Goal: Task Accomplishment & Management: Use online tool/utility

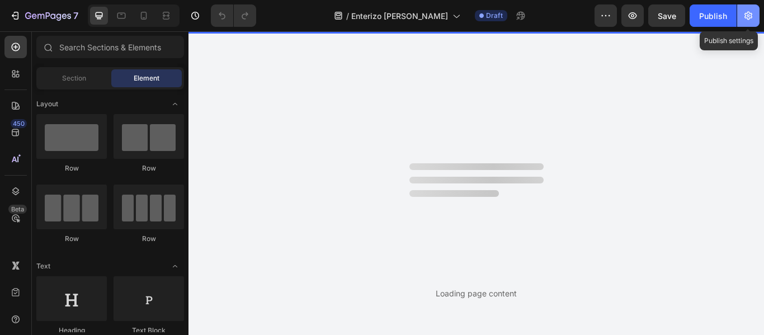
click at [750, 16] on icon "button" at bounding box center [748, 16] width 8 height 8
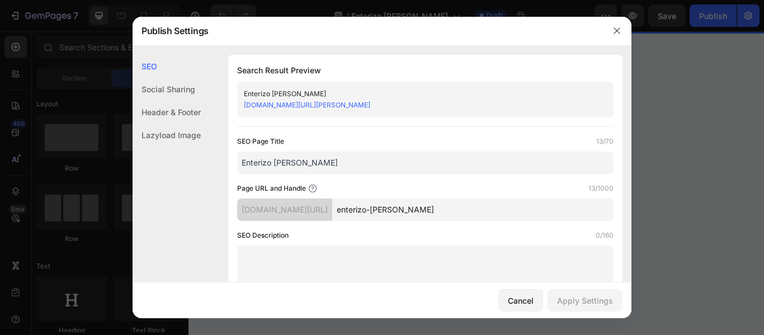
click at [270, 161] on input "Enterizo [PERSON_NAME]" at bounding box center [425, 163] width 376 height 22
type input "Conjunto [PERSON_NAME]"
click at [402, 210] on input "enterizo-[PERSON_NAME]" at bounding box center [472, 210] width 281 height 22
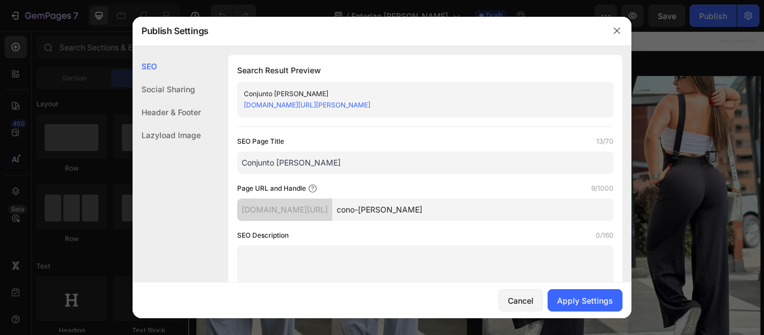
click at [389, 205] on input "cono-[PERSON_NAME]" at bounding box center [472, 210] width 281 height 22
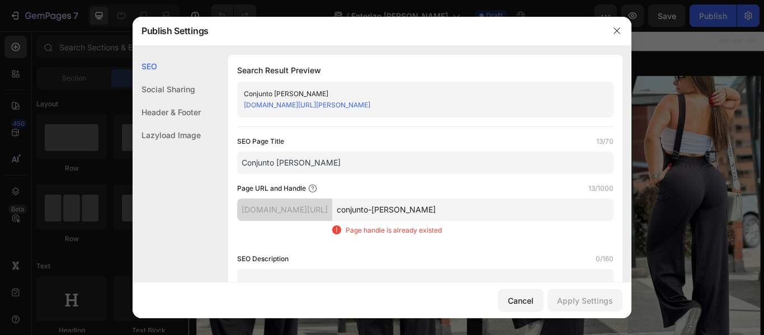
type input "conjunto-[PERSON_NAME]"
click at [408, 190] on div "Page URL and Handle 13/1000" at bounding box center [425, 188] width 376 height 11
click at [327, 166] on input "Conjunto [PERSON_NAME]" at bounding box center [425, 163] width 376 height 22
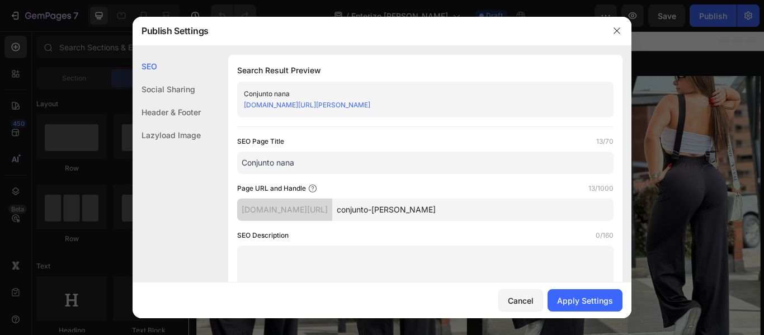
type input "Conjunto nana"
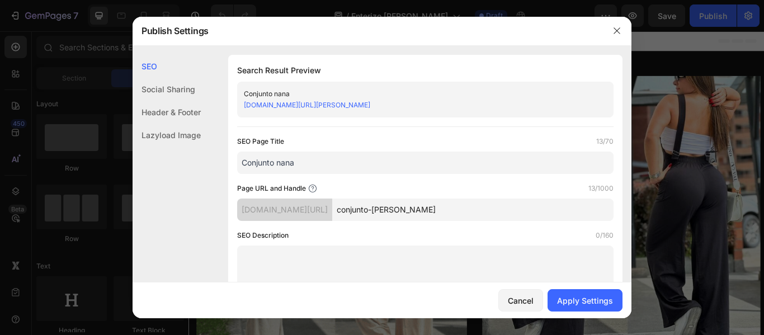
click at [429, 207] on input "conjunto-[PERSON_NAME]" at bounding box center [472, 210] width 281 height 22
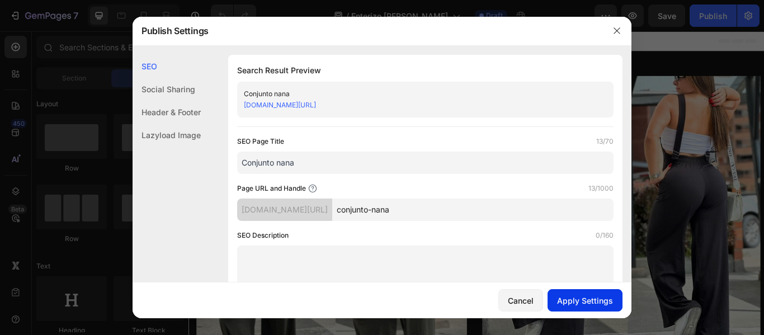
type input "conjunto-nana"
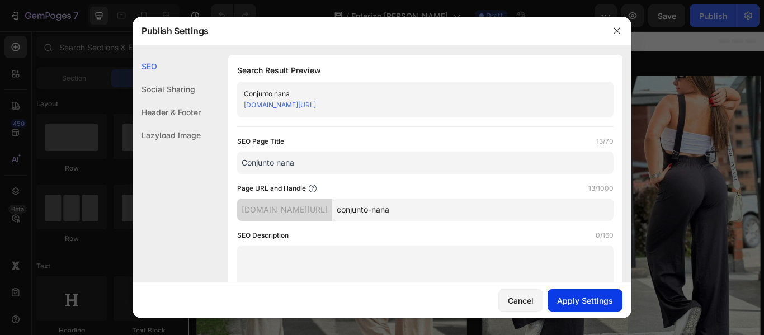
click at [581, 299] on div "Apply Settings" at bounding box center [585, 301] width 56 height 12
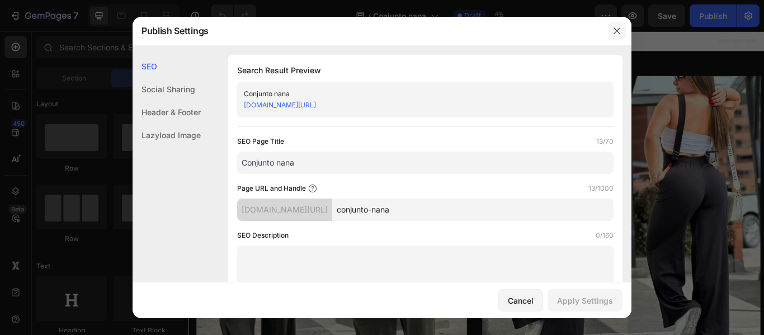
click at [620, 29] on icon "button" at bounding box center [616, 30] width 9 height 9
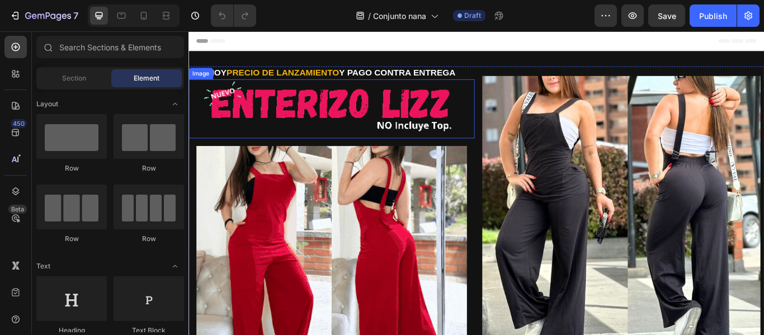
click at [355, 110] on img at bounding box center [354, 117] width 333 height 60
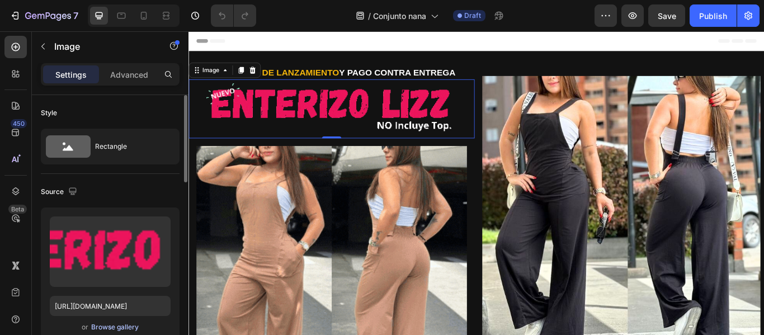
click at [106, 323] on div "Browse gallery" at bounding box center [115, 327] width 48 height 10
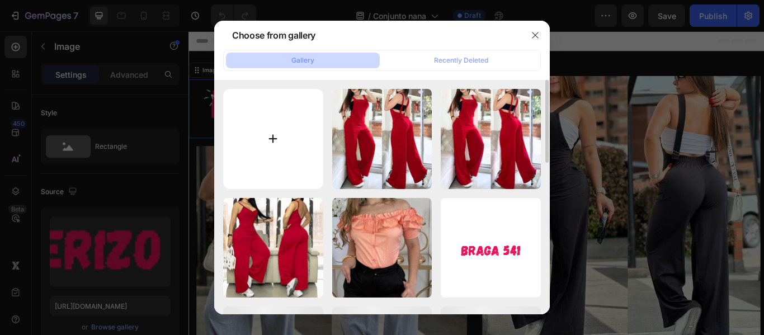
click at [284, 134] on input "file" at bounding box center [273, 139] width 100 height 100
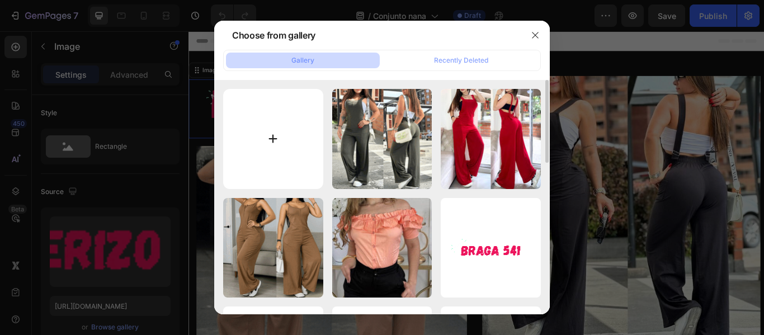
type input "C:\fakepath\TITULO (1).gif"
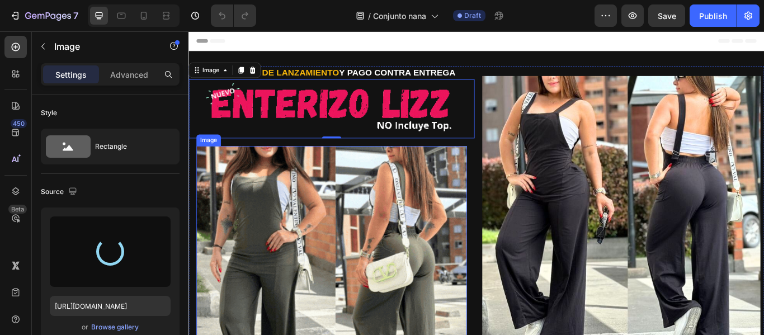
type input "[URL][DOMAIN_NAME]"
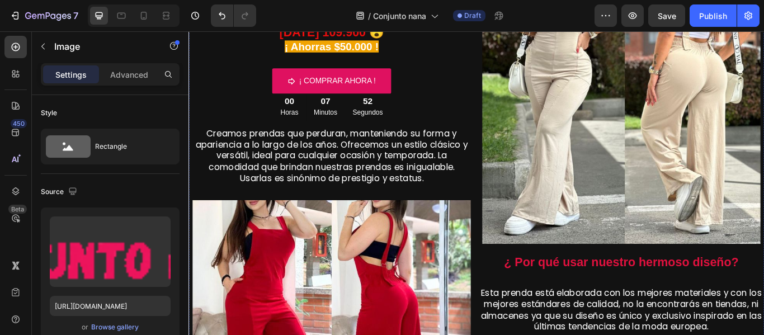
scroll to position [593, 0]
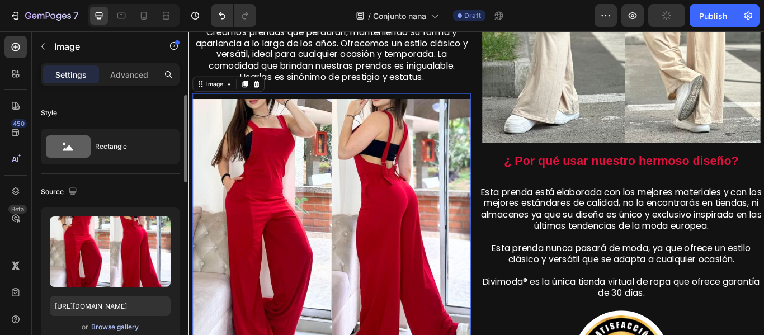
click at [110, 324] on div "Browse gallery" at bounding box center [115, 327] width 48 height 10
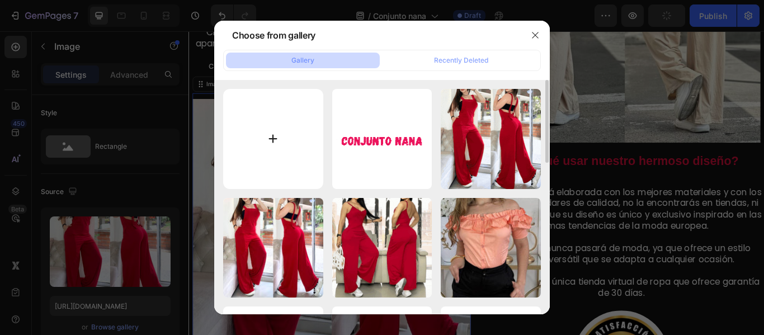
click at [279, 133] on input "file" at bounding box center [273, 139] width 100 height 100
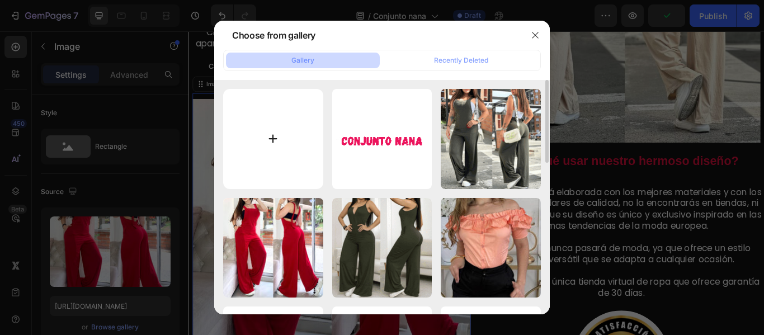
type input "C:\fakepath\1.jpg"
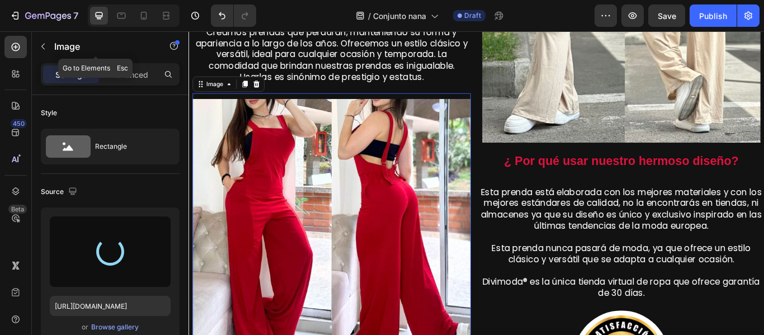
type input "[URL][DOMAIN_NAME]"
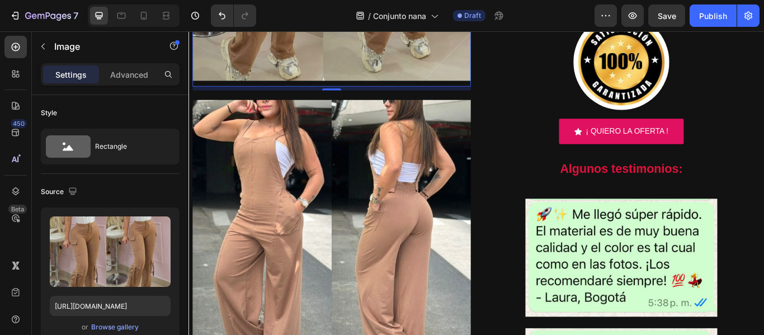
scroll to position [940, 0]
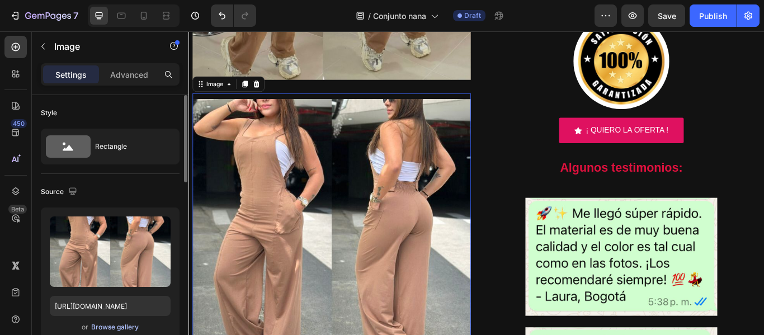
click at [128, 325] on div "Browse gallery" at bounding box center [115, 327] width 48 height 10
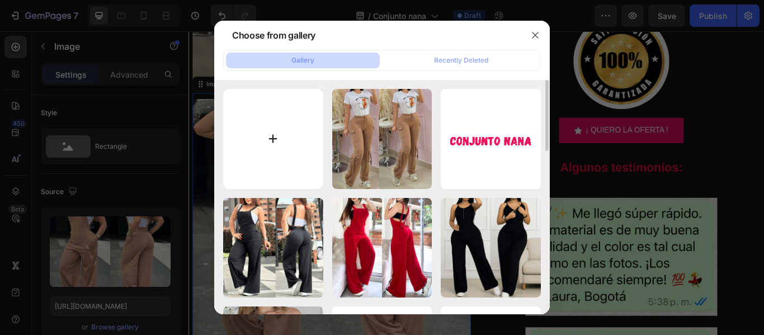
click at [266, 133] on input "file" at bounding box center [273, 139] width 100 height 100
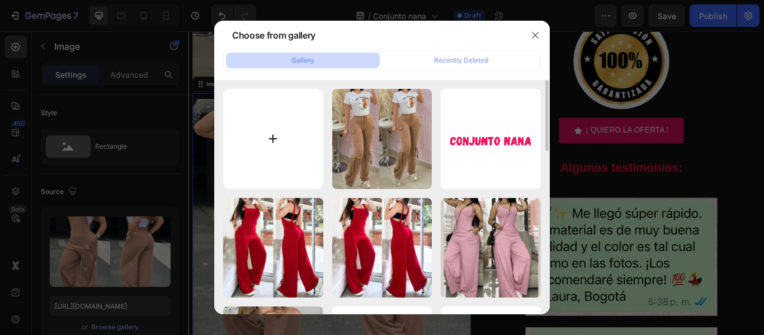
type input "C:\fakepath\2.jpg"
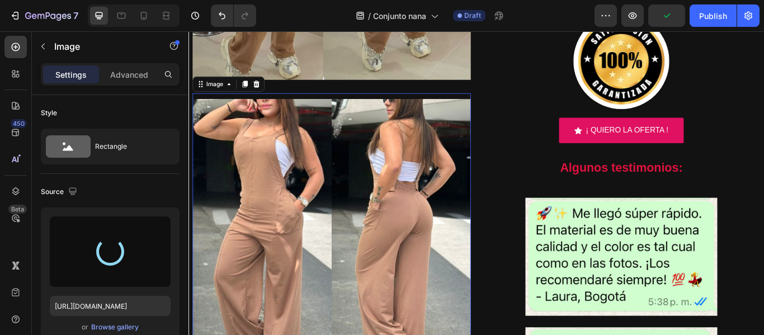
type input "[URL][DOMAIN_NAME]"
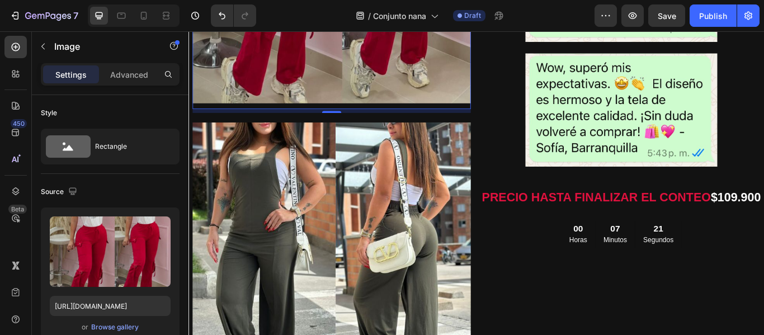
scroll to position [1260, 0]
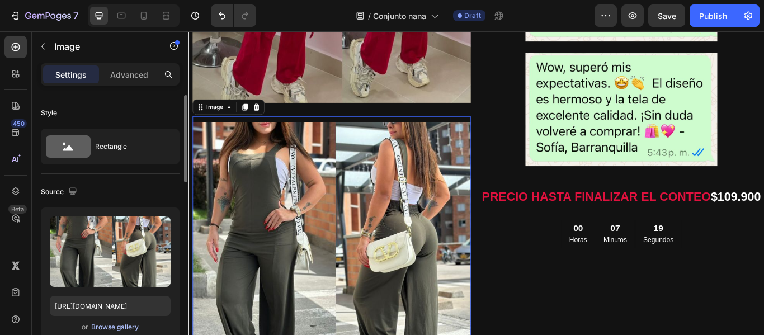
click at [115, 323] on div "Browse gallery" at bounding box center [115, 327] width 48 height 10
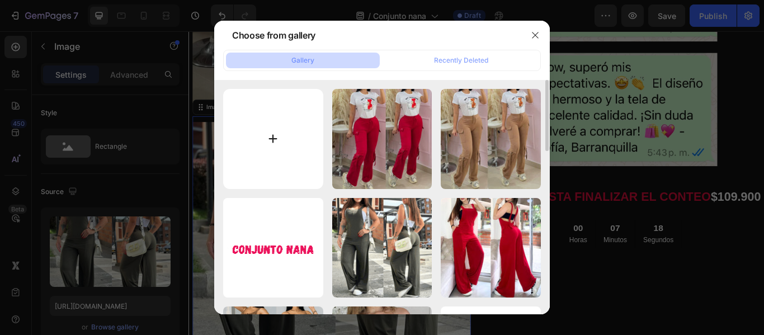
click at [288, 112] on input "file" at bounding box center [273, 139] width 100 height 100
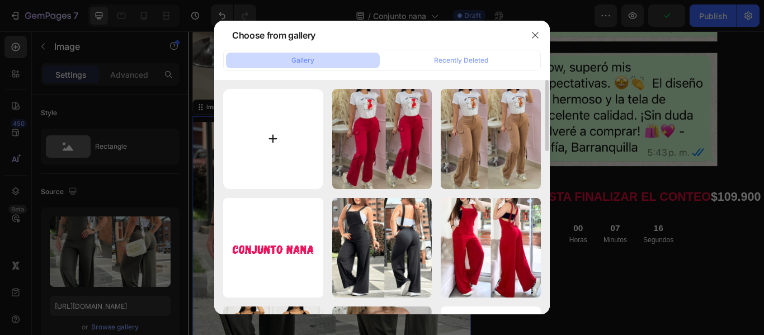
type input "C:\fakepath\3.jpg"
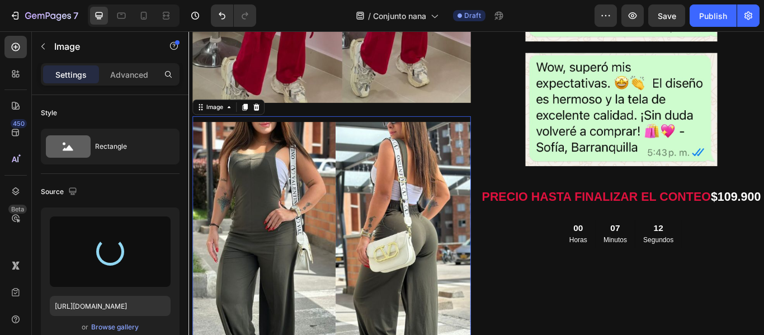
type input "[URL][DOMAIN_NAME]"
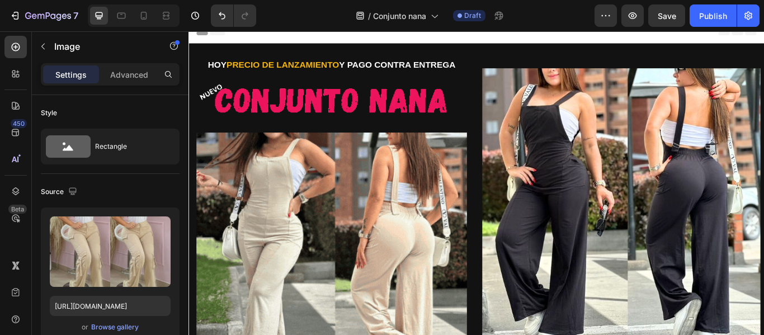
scroll to position [0, 0]
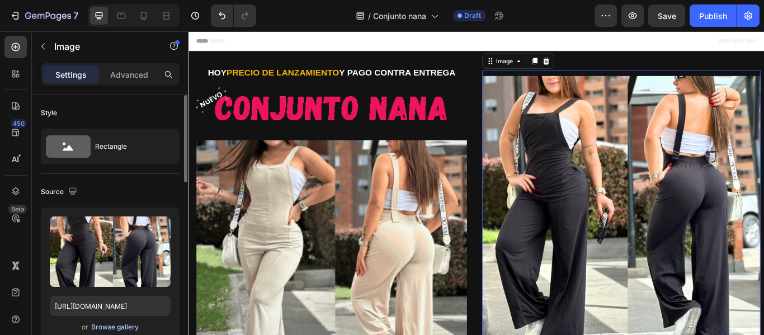
click at [132, 328] on div "Browse gallery" at bounding box center [115, 327] width 48 height 10
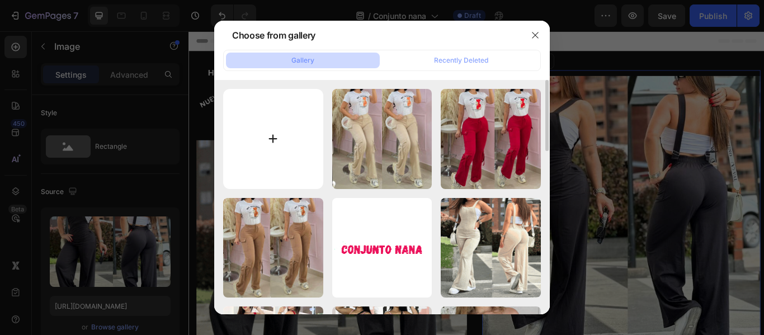
click at [271, 135] on input "file" at bounding box center [273, 139] width 100 height 100
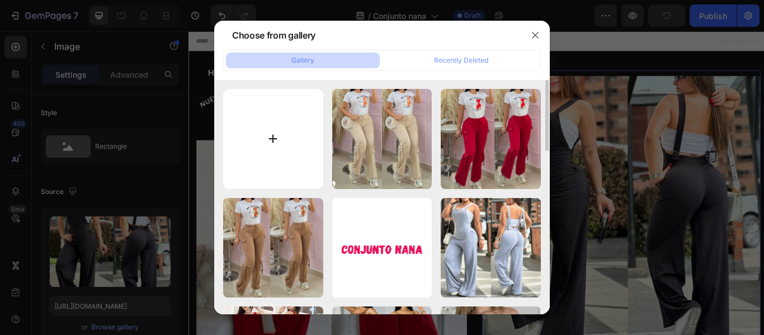
type input "C:\fakepath\4.jpg"
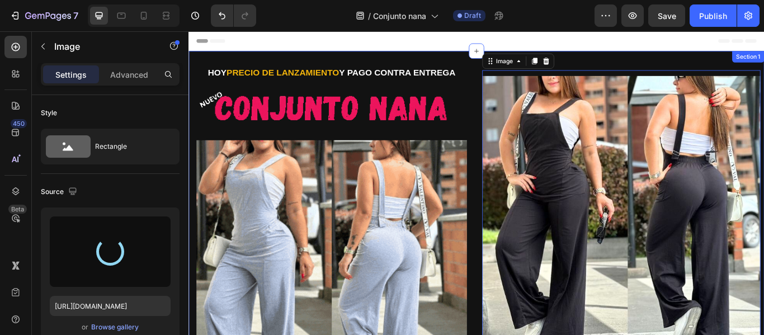
type input "[URL][DOMAIN_NAME]"
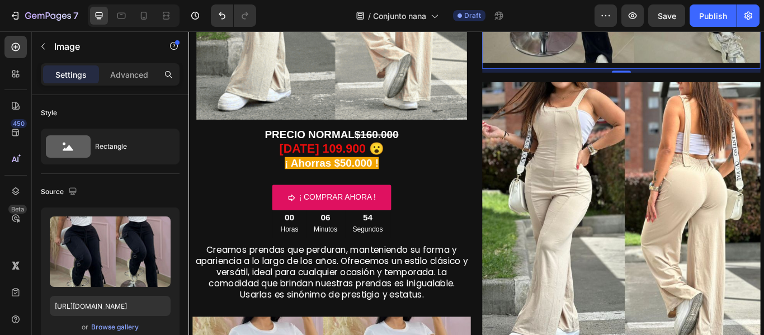
scroll to position [340, 0]
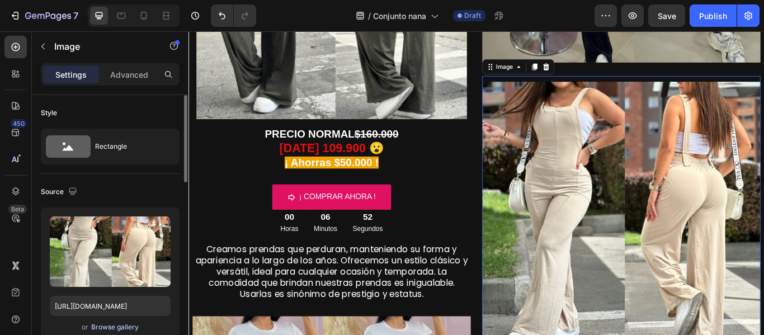
click at [127, 325] on div "Browse gallery" at bounding box center [115, 327] width 48 height 10
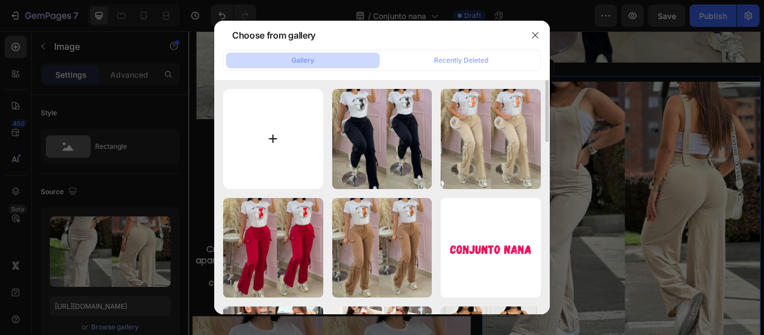
click at [271, 143] on input "file" at bounding box center [273, 139] width 100 height 100
type input "C:\fakepath\5.jpg"
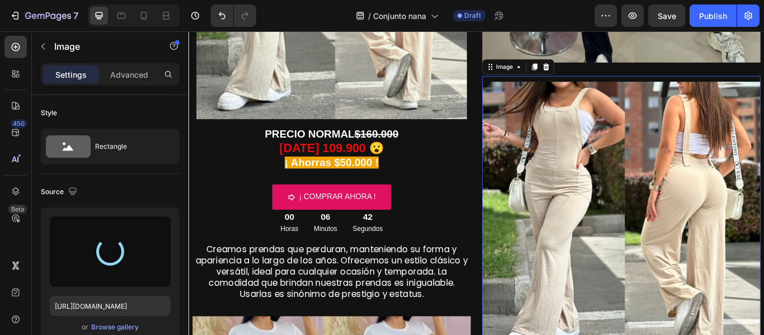
type input "[URL][DOMAIN_NAME]"
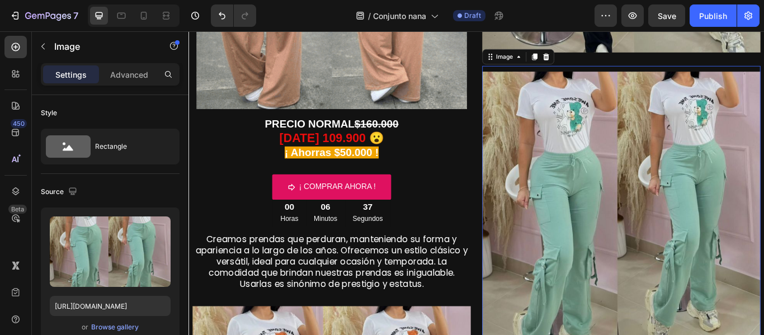
scroll to position [332, 0]
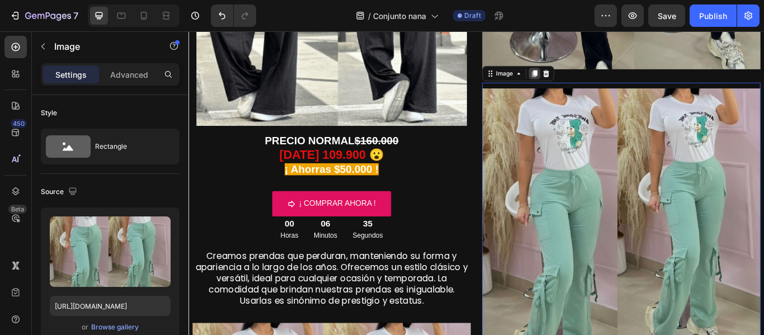
click at [589, 76] on icon at bounding box center [591, 80] width 9 height 9
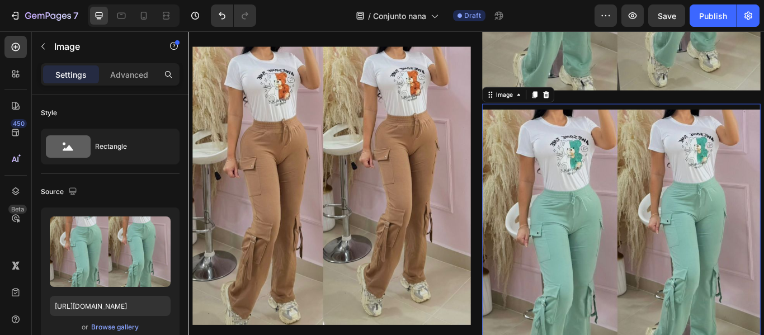
scroll to position [691, 0]
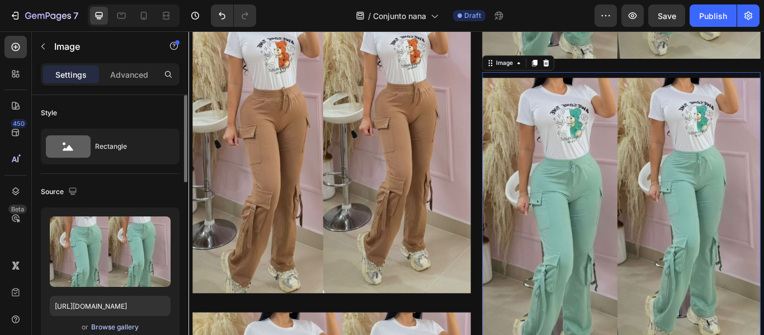
click at [119, 323] on div "Browse gallery" at bounding box center [115, 327] width 48 height 10
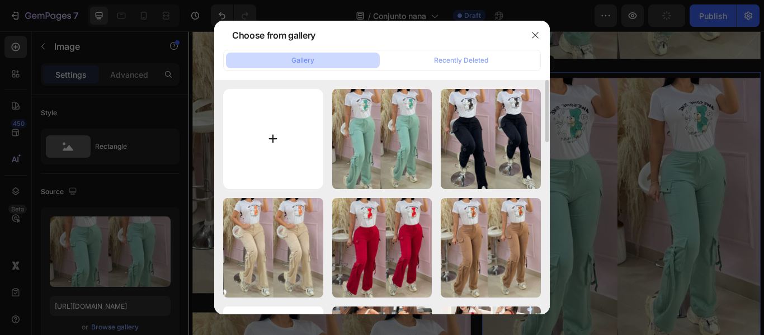
click at [262, 139] on input "file" at bounding box center [273, 139] width 100 height 100
type input "C:\fakepath\6.jpg"
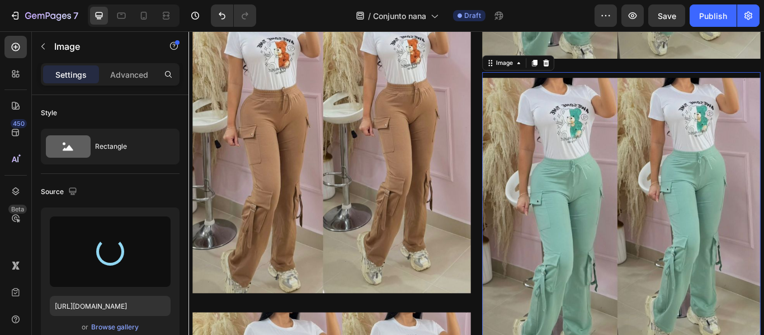
type input "[URL][DOMAIN_NAME]"
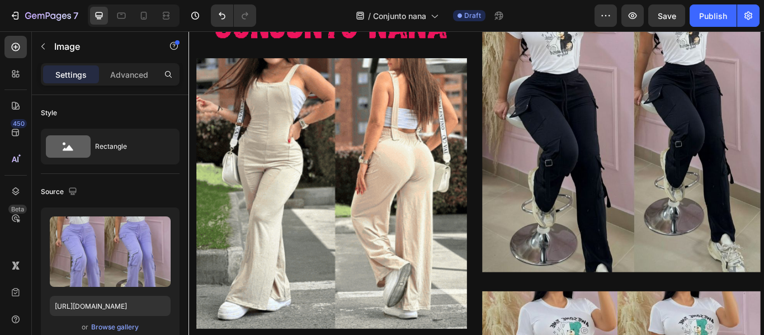
scroll to position [95, 0]
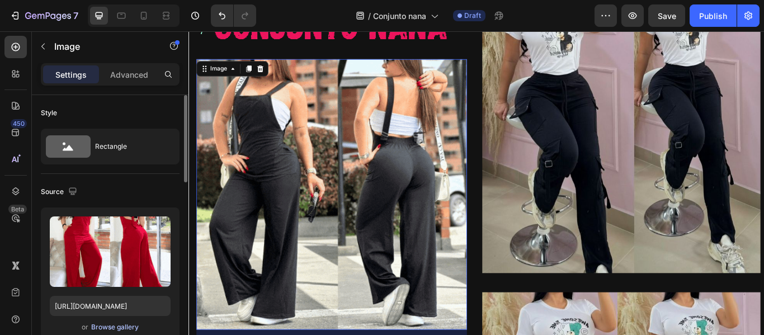
click at [131, 325] on div "Browse gallery" at bounding box center [115, 327] width 48 height 10
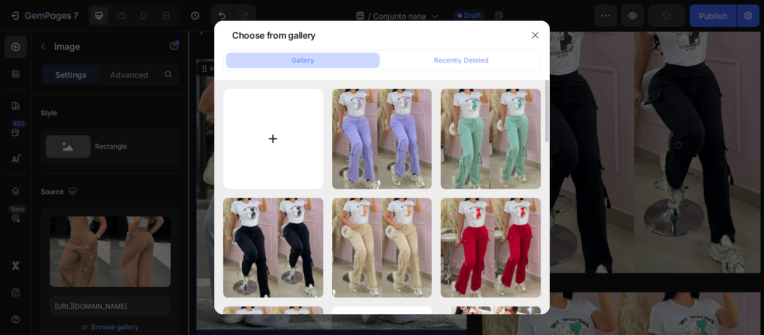
click at [272, 142] on input "file" at bounding box center [273, 139] width 100 height 100
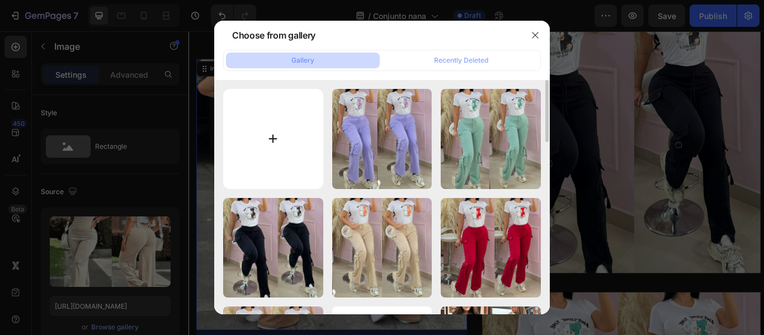
type input "C:\fakepath\gif.gif"
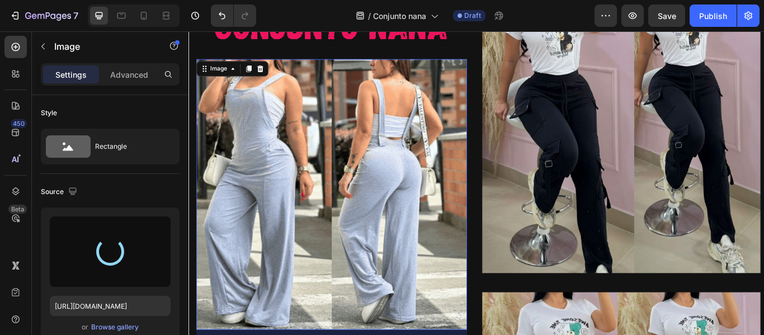
type input "[URL][DOMAIN_NAME]"
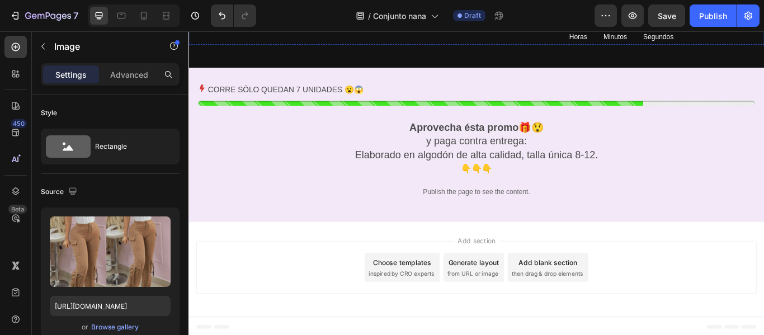
scroll to position [1851, 0]
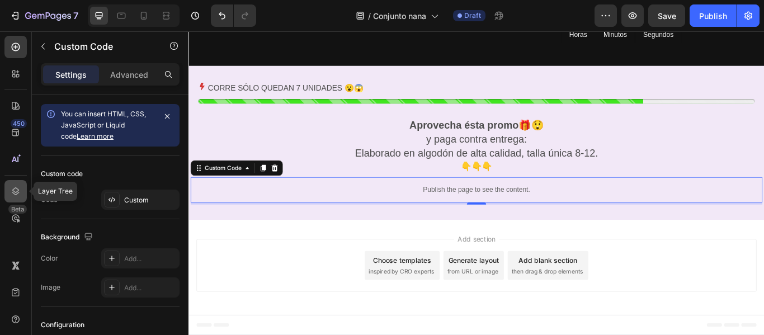
click at [20, 185] on div at bounding box center [15, 191] width 22 height 22
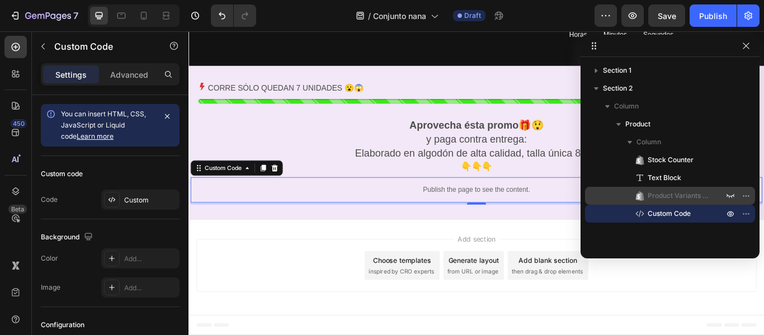
click at [654, 199] on span "Product Variants & Swatches" at bounding box center [680, 195] width 65 height 11
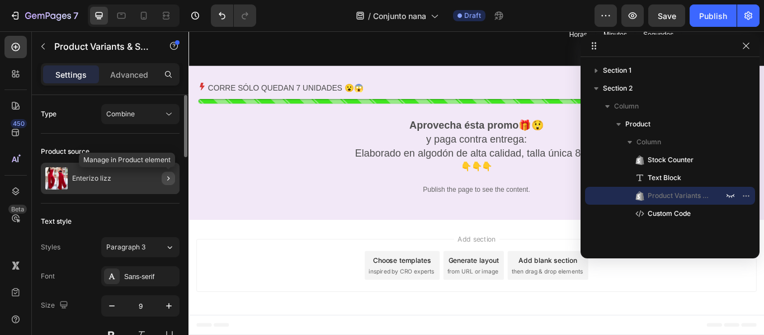
click at [167, 180] on icon "button" at bounding box center [168, 178] width 9 height 9
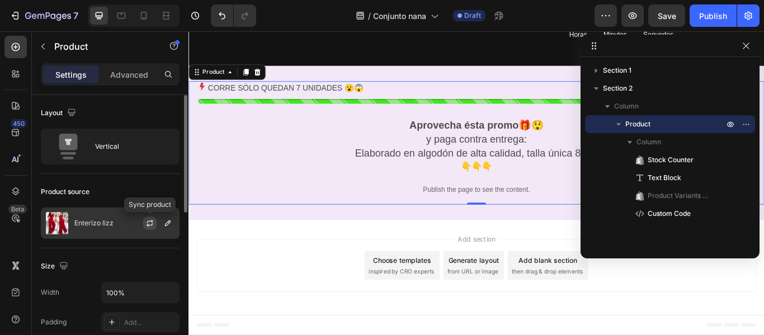
click at [147, 223] on icon "button" at bounding box center [150, 221] width 6 height 3
click at [171, 224] on icon "button" at bounding box center [167, 223] width 9 height 9
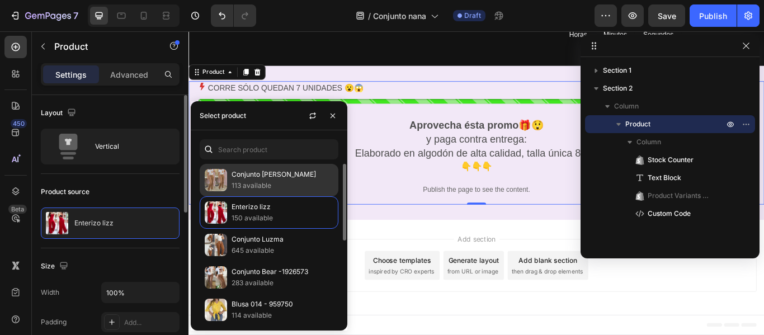
click at [276, 182] on p "113 available" at bounding box center [283, 185] width 102 height 11
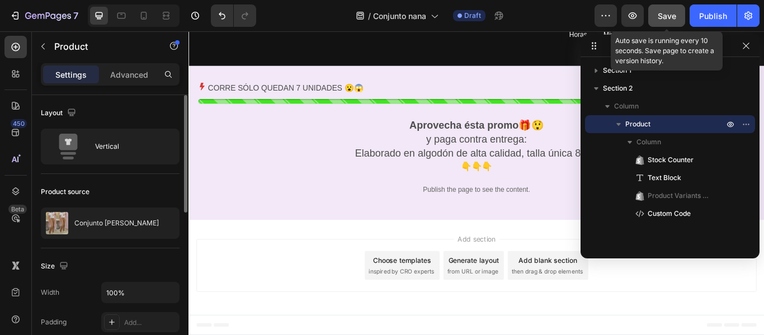
click at [665, 21] on div "Save" at bounding box center [667, 16] width 18 height 12
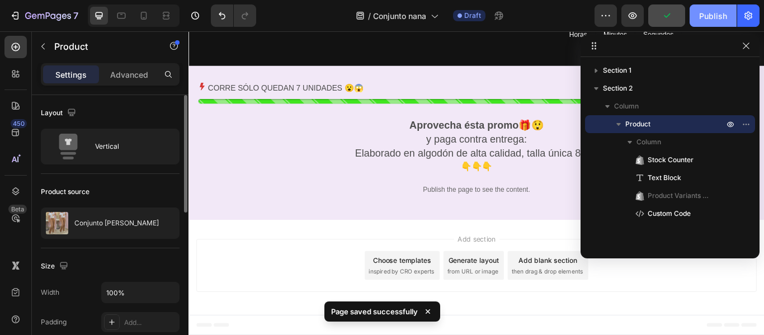
click at [706, 21] on div "Publish" at bounding box center [713, 16] width 28 height 12
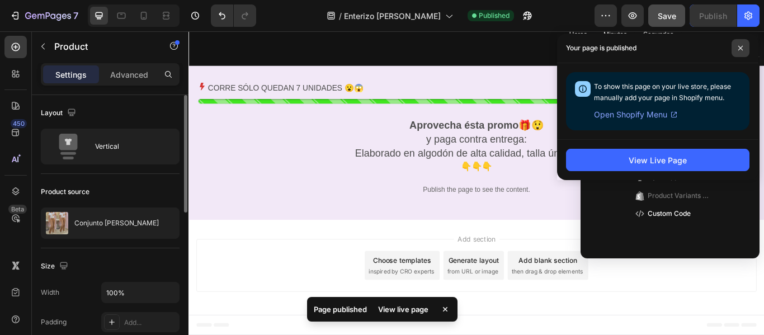
click at [735, 48] on span at bounding box center [740, 48] width 18 height 18
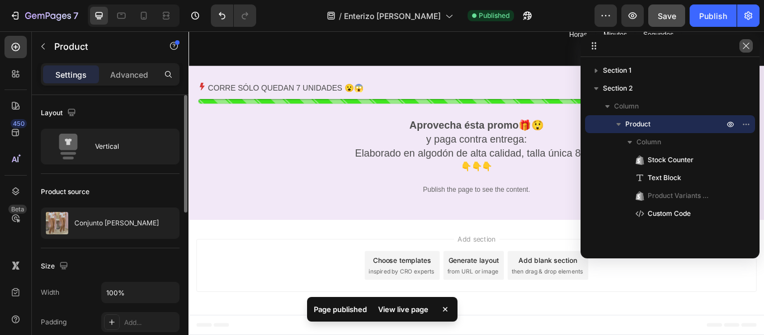
click at [747, 49] on icon "button" at bounding box center [746, 45] width 9 height 9
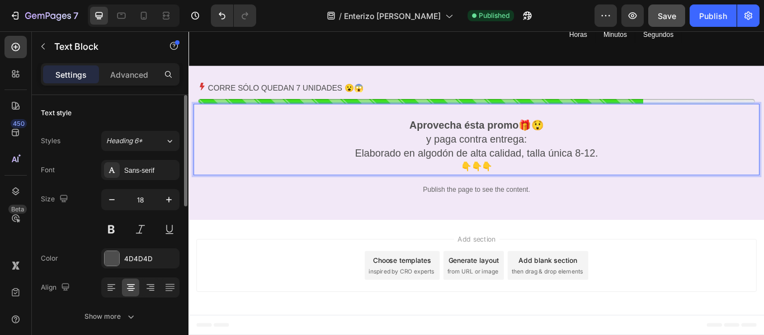
click at [496, 175] on span "Elaborado en algodón de alta calidad, talla única 8-12." at bounding box center [525, 173] width 284 height 13
click at [454, 169] on span "Elaborado en algodón de alta calidad, talla única 8-12." at bounding box center [525, 173] width 284 height 13
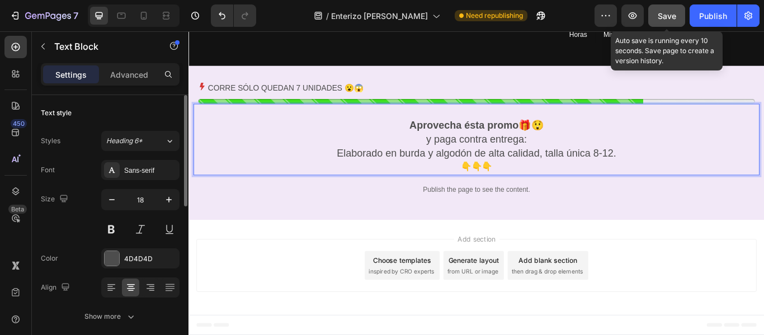
click at [664, 14] on span "Save" at bounding box center [667, 16] width 18 height 10
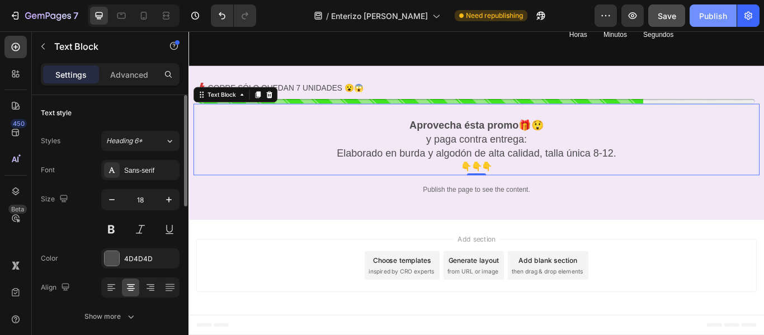
click at [704, 15] on div "Publish" at bounding box center [713, 16] width 28 height 12
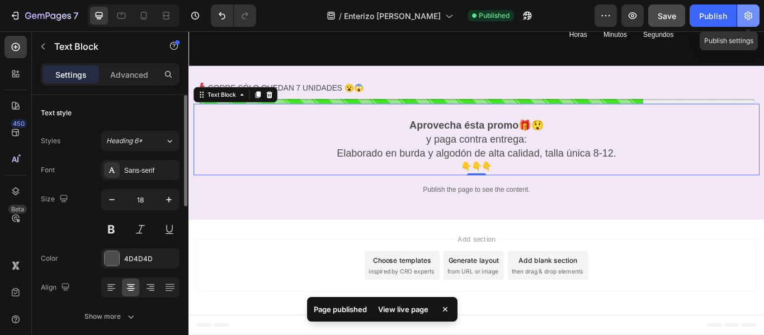
click at [752, 19] on icon "button" at bounding box center [748, 15] width 11 height 11
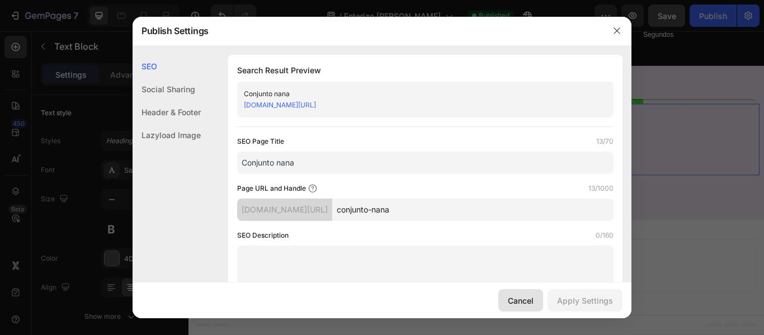
click at [504, 296] on button "Cancel" at bounding box center [520, 300] width 45 height 22
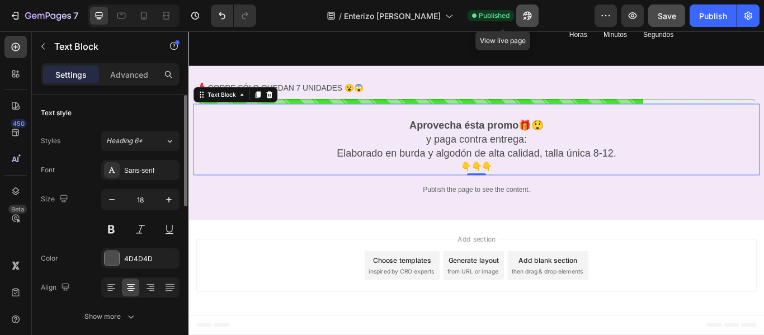
click at [522, 21] on icon "button" at bounding box center [527, 15] width 11 height 11
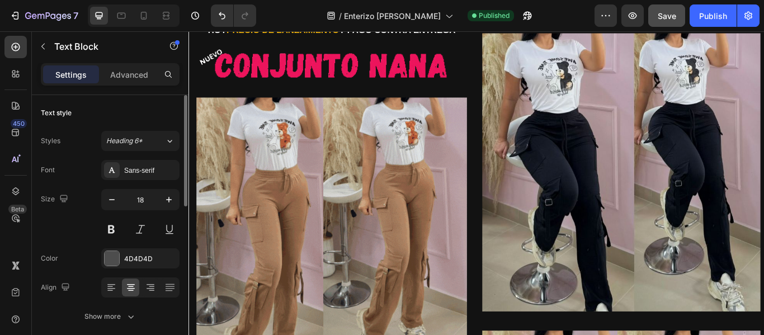
scroll to position [44, 0]
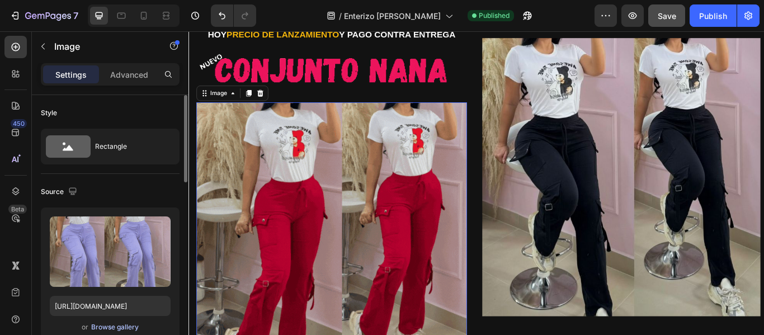
click at [128, 323] on div "Browse gallery" at bounding box center [115, 327] width 48 height 10
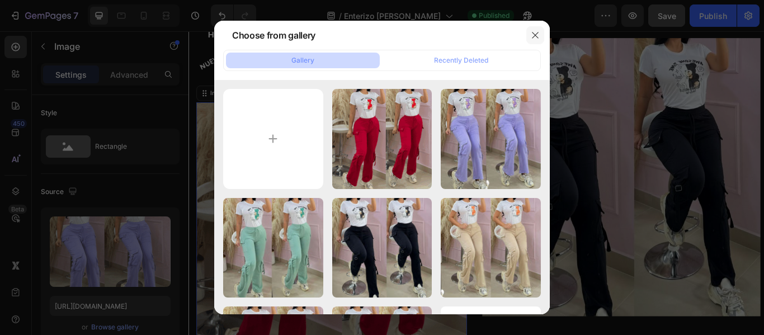
click at [538, 33] on icon "button" at bounding box center [535, 35] width 9 height 9
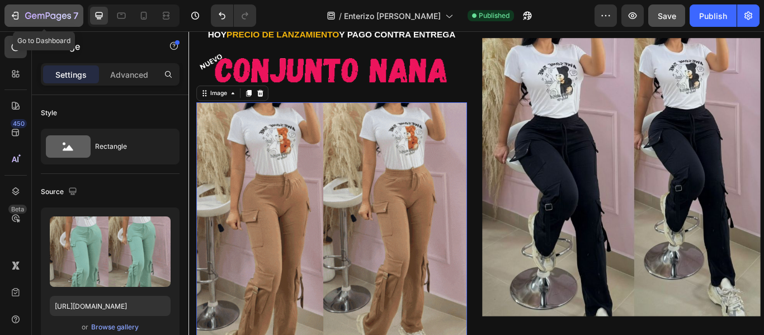
click at [15, 11] on icon "button" at bounding box center [15, 15] width 11 height 11
